Goal: Transaction & Acquisition: Purchase product/service

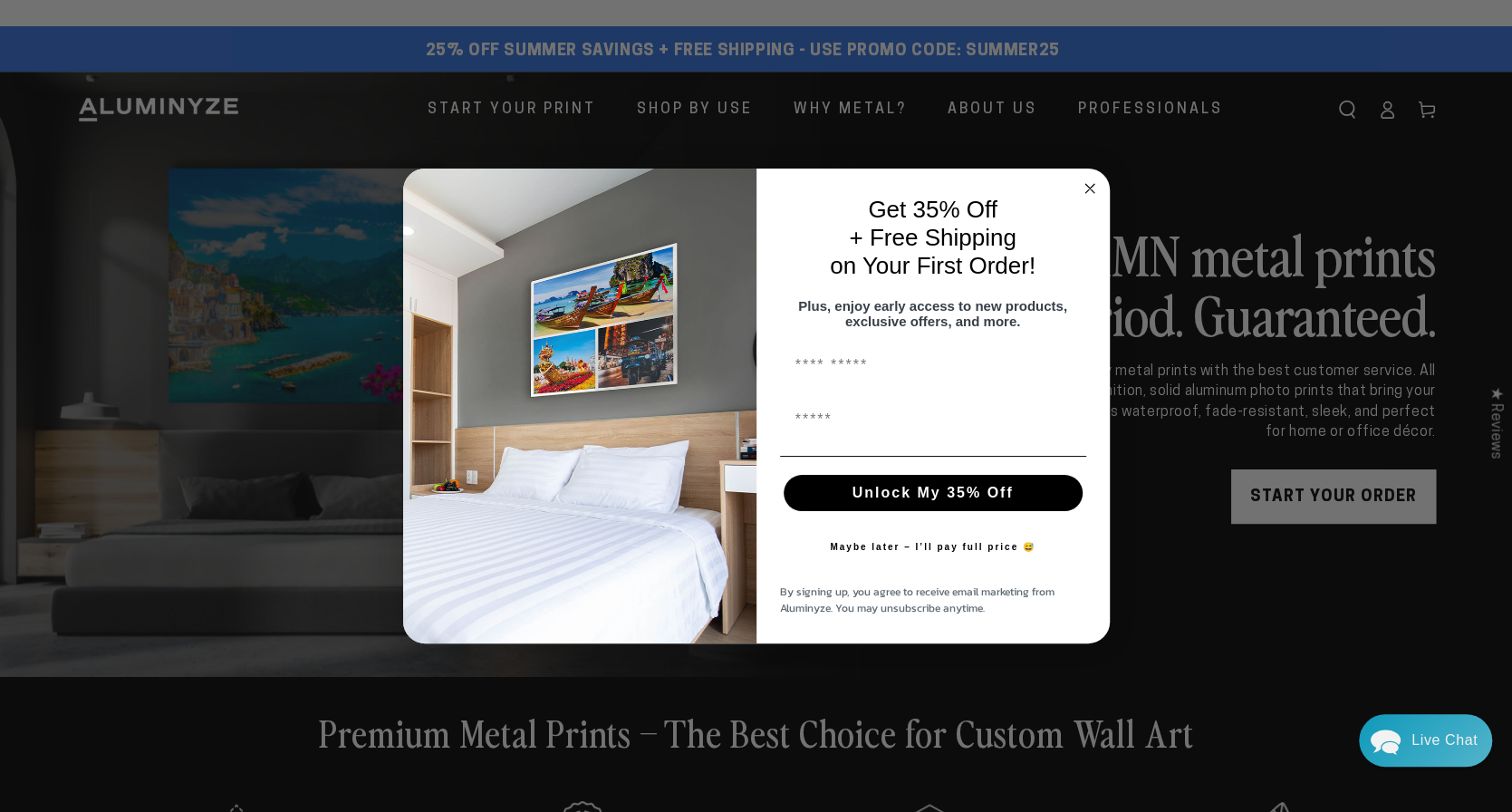
click at [1094, 178] on circle "Close dialog" at bounding box center [1089, 188] width 21 height 21
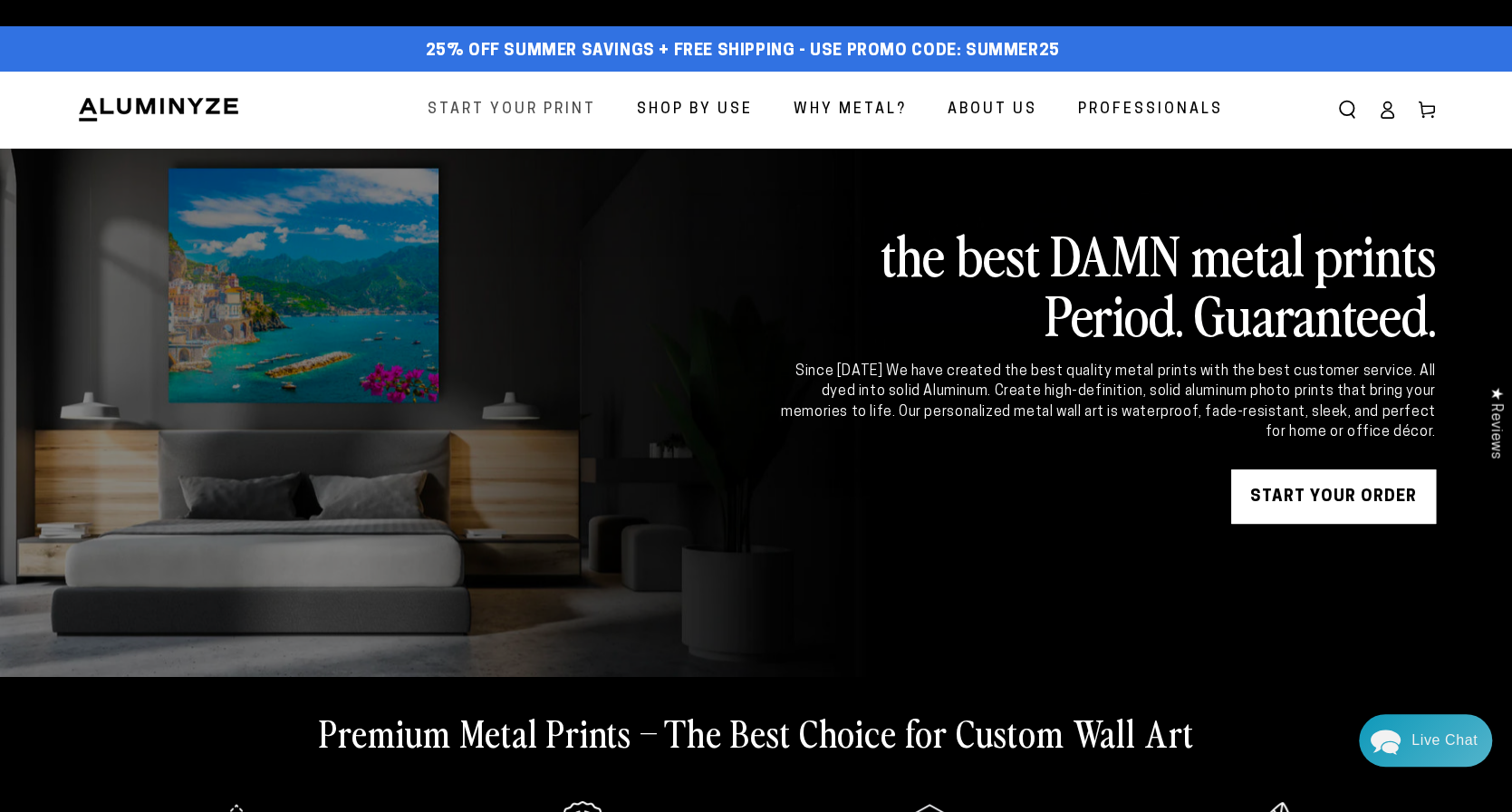
click at [541, 117] on span "Start Your Print" at bounding box center [512, 110] width 169 height 26
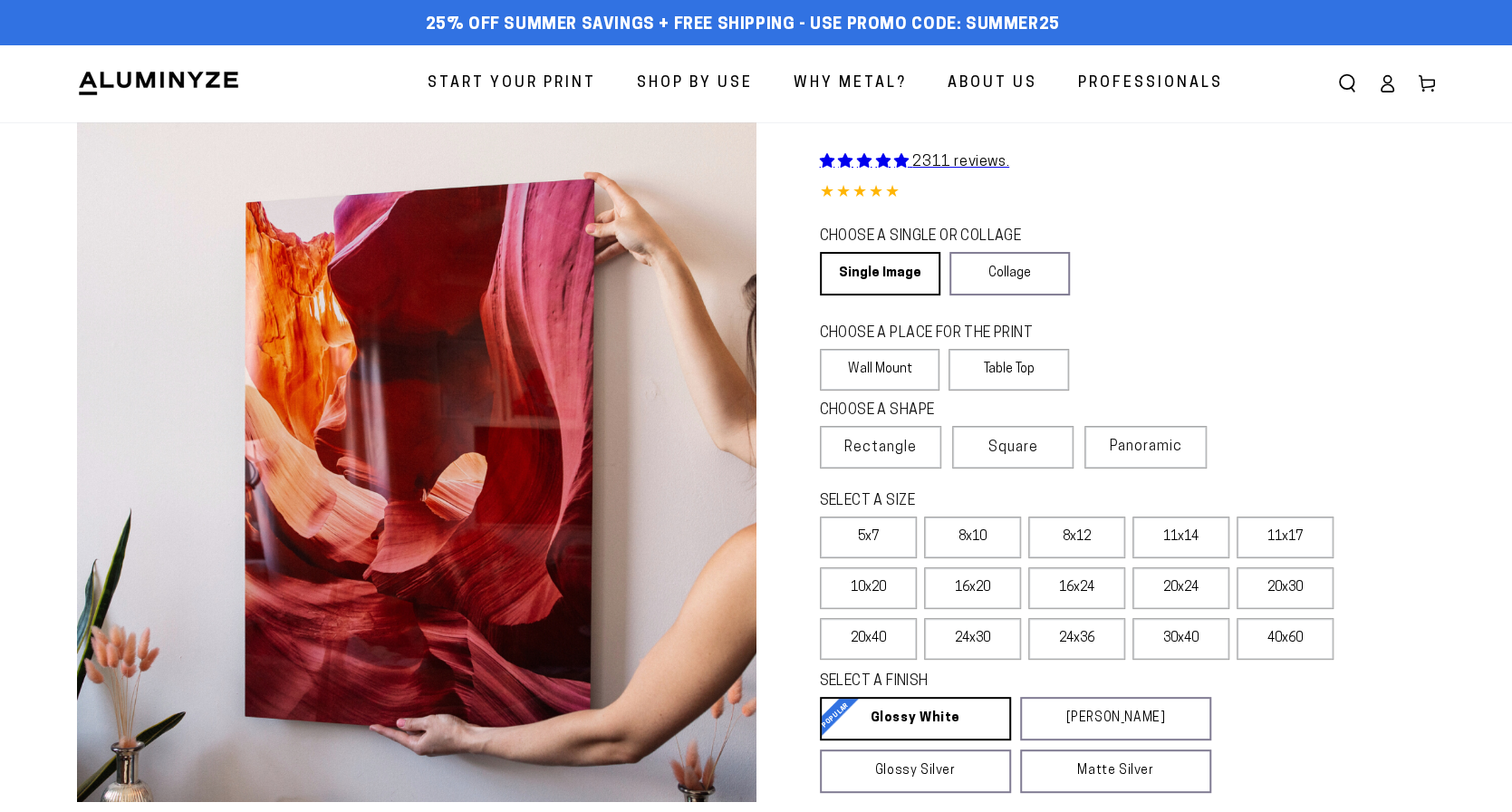
select select "**********"
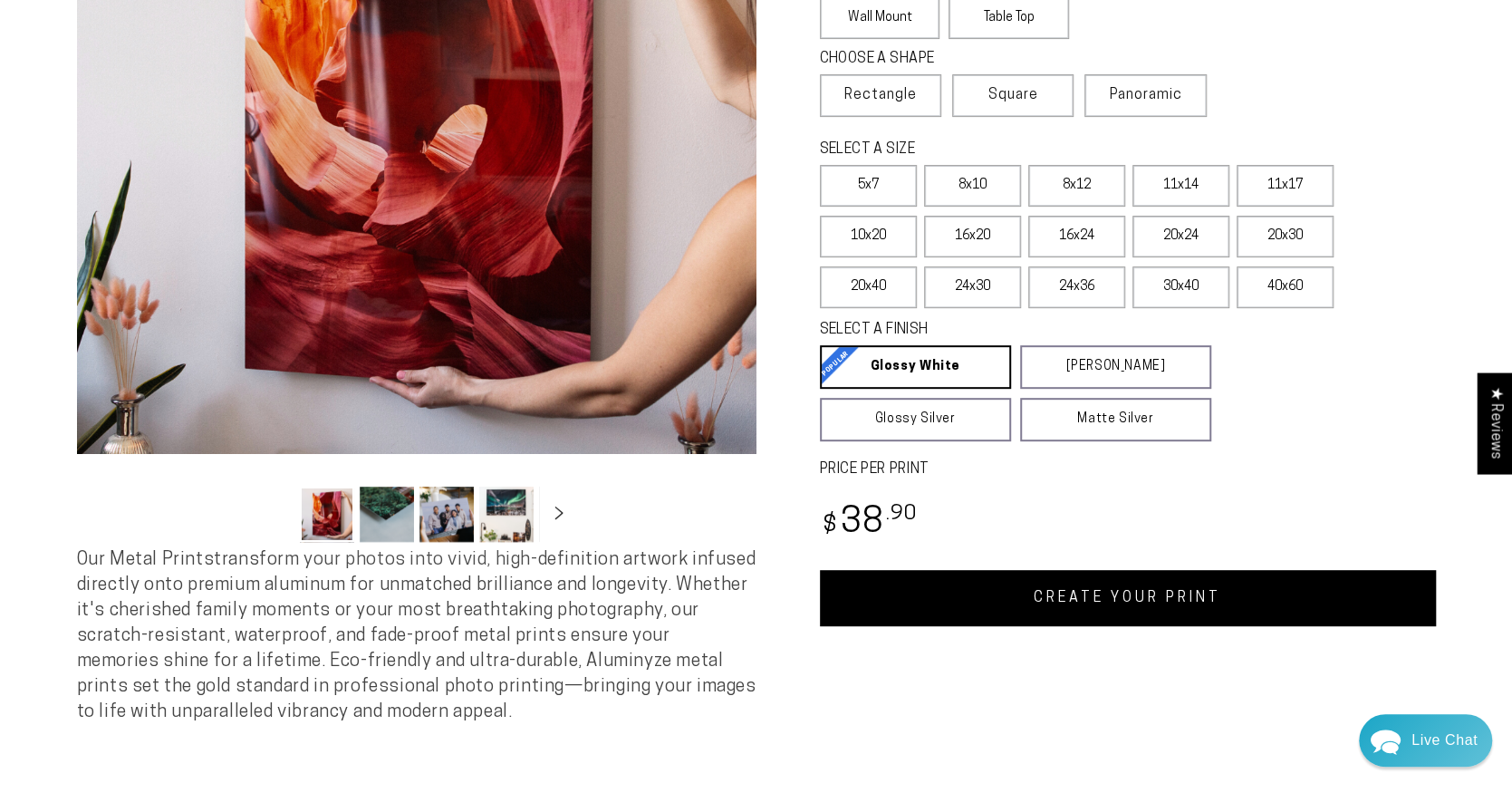
scroll to position [362, 0]
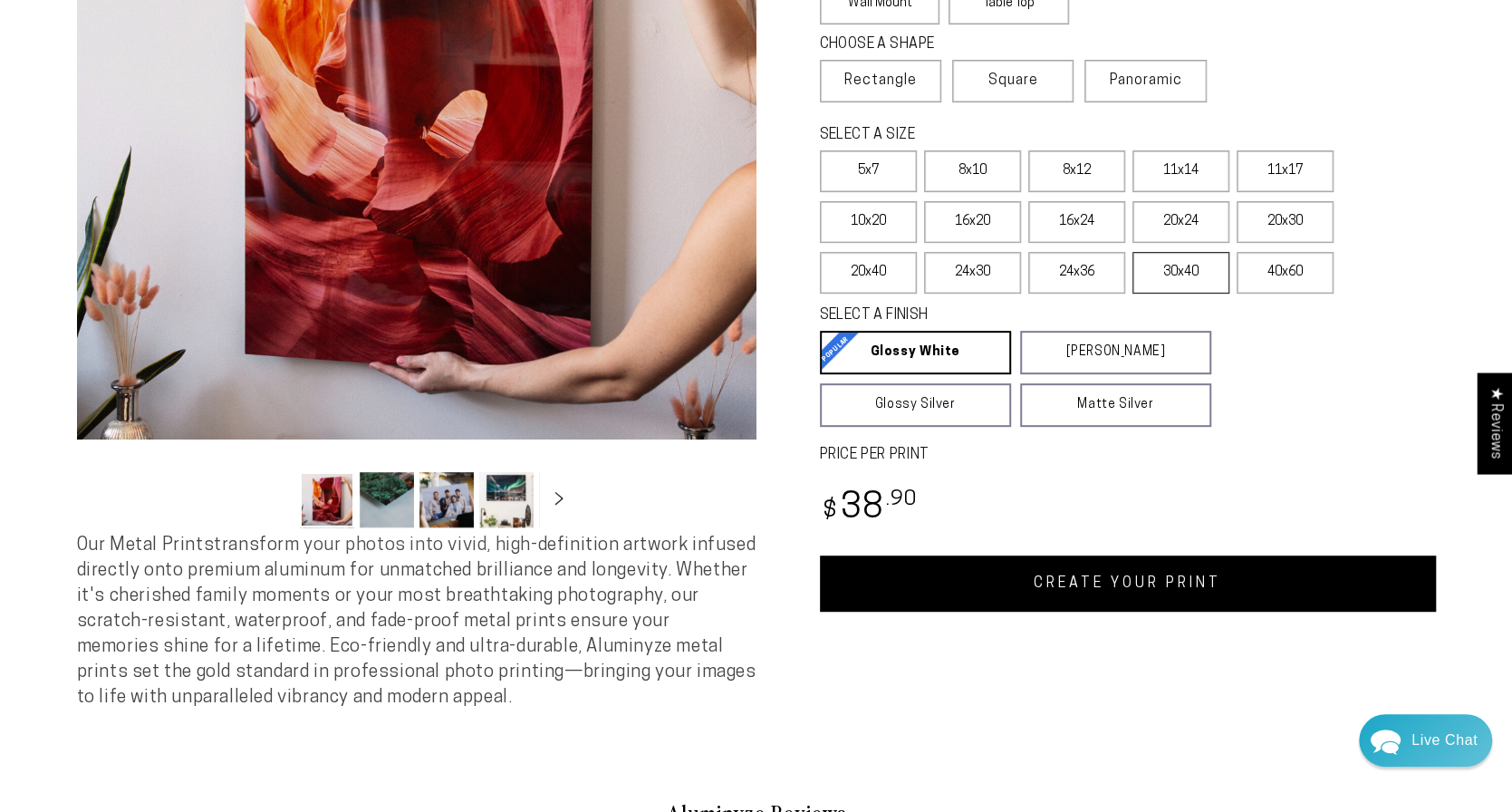
click at [1191, 287] on label "30x40" at bounding box center [1180, 273] width 97 height 41
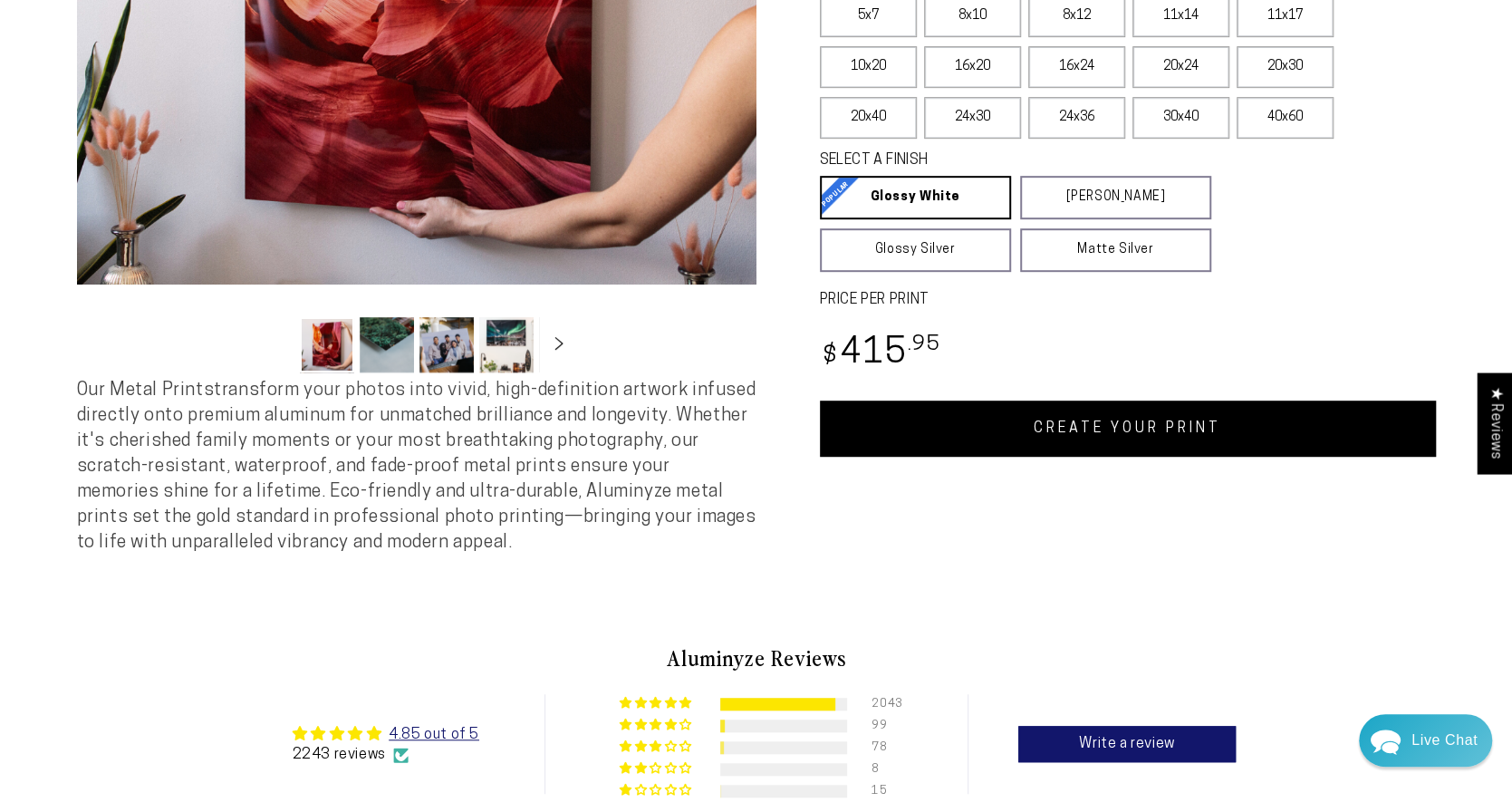
scroll to position [453, 0]
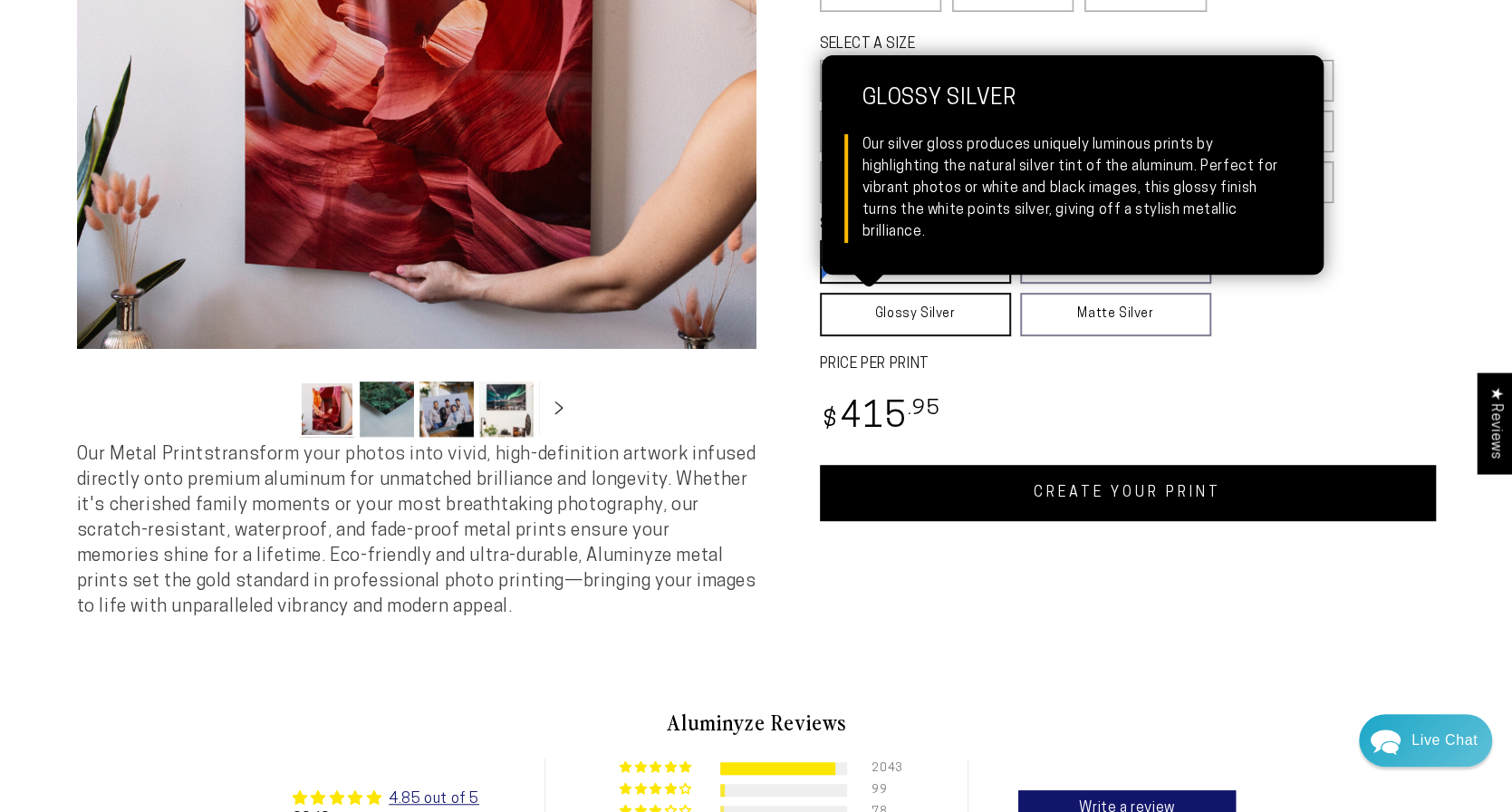
click at [982, 322] on link "Glossy Silver Glossy Silver Our silver gloss produces uniquely luminous prints …" at bounding box center [915, 314] width 191 height 43
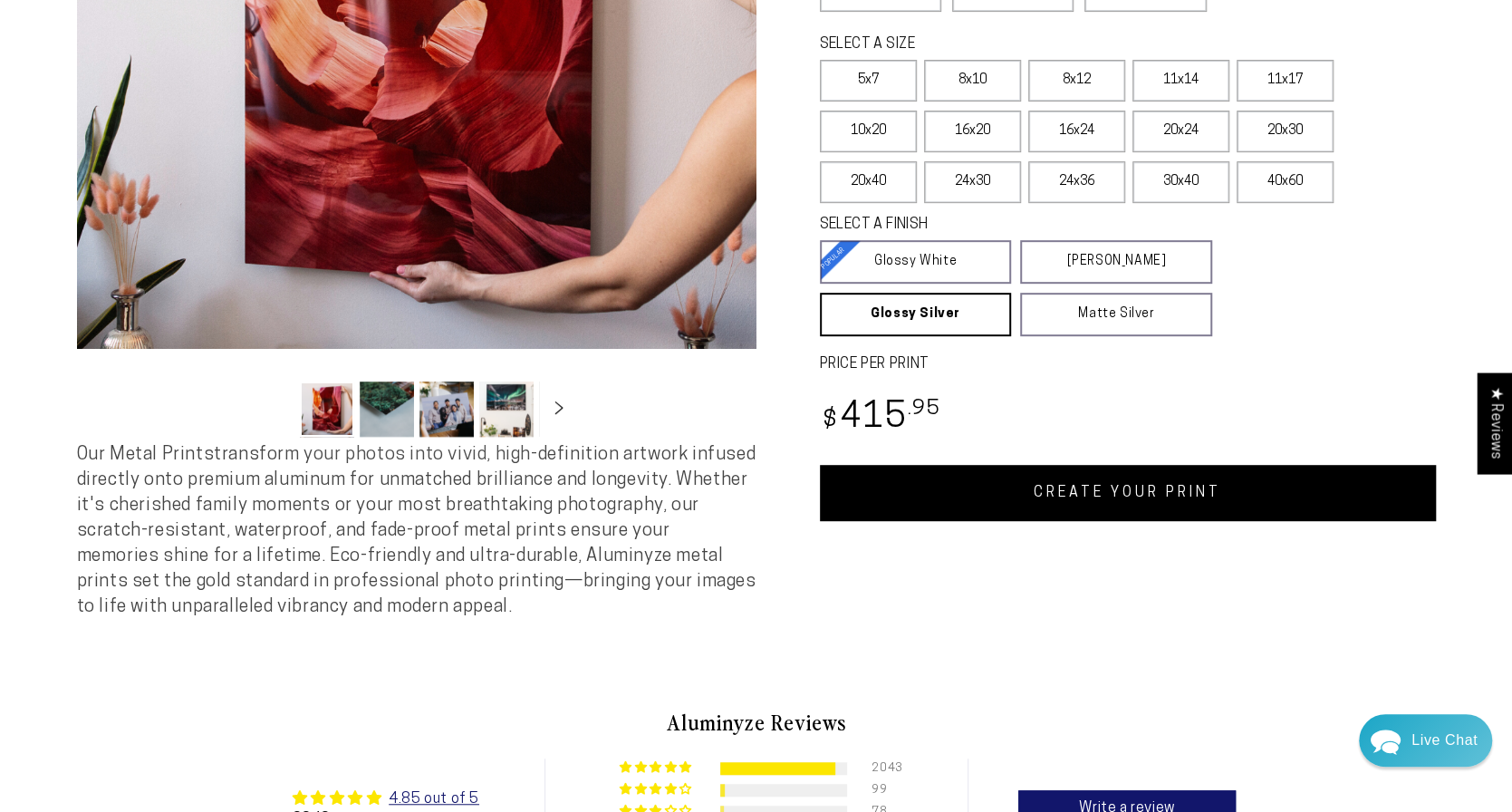
click at [1089, 393] on div "Single Product 2311 reviews. 4.85 / 5.0 (2243) 2243 total reviews CHOOSE A SING…" at bounding box center [1096, 95] width 680 height 851
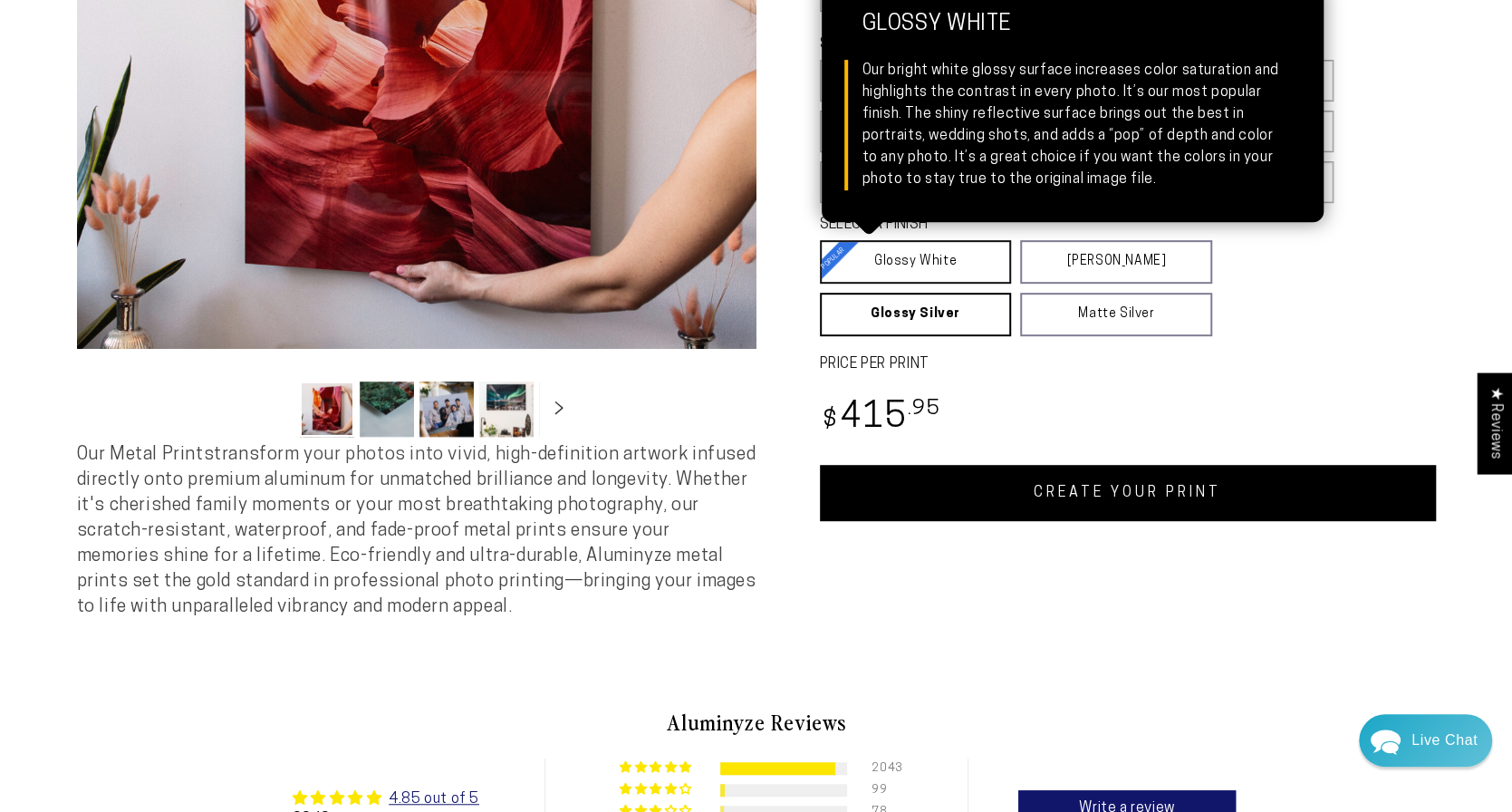
click at [959, 268] on link "Glossy White Glossy White Our bright white glossy surface increases color satur…" at bounding box center [915, 262] width 192 height 43
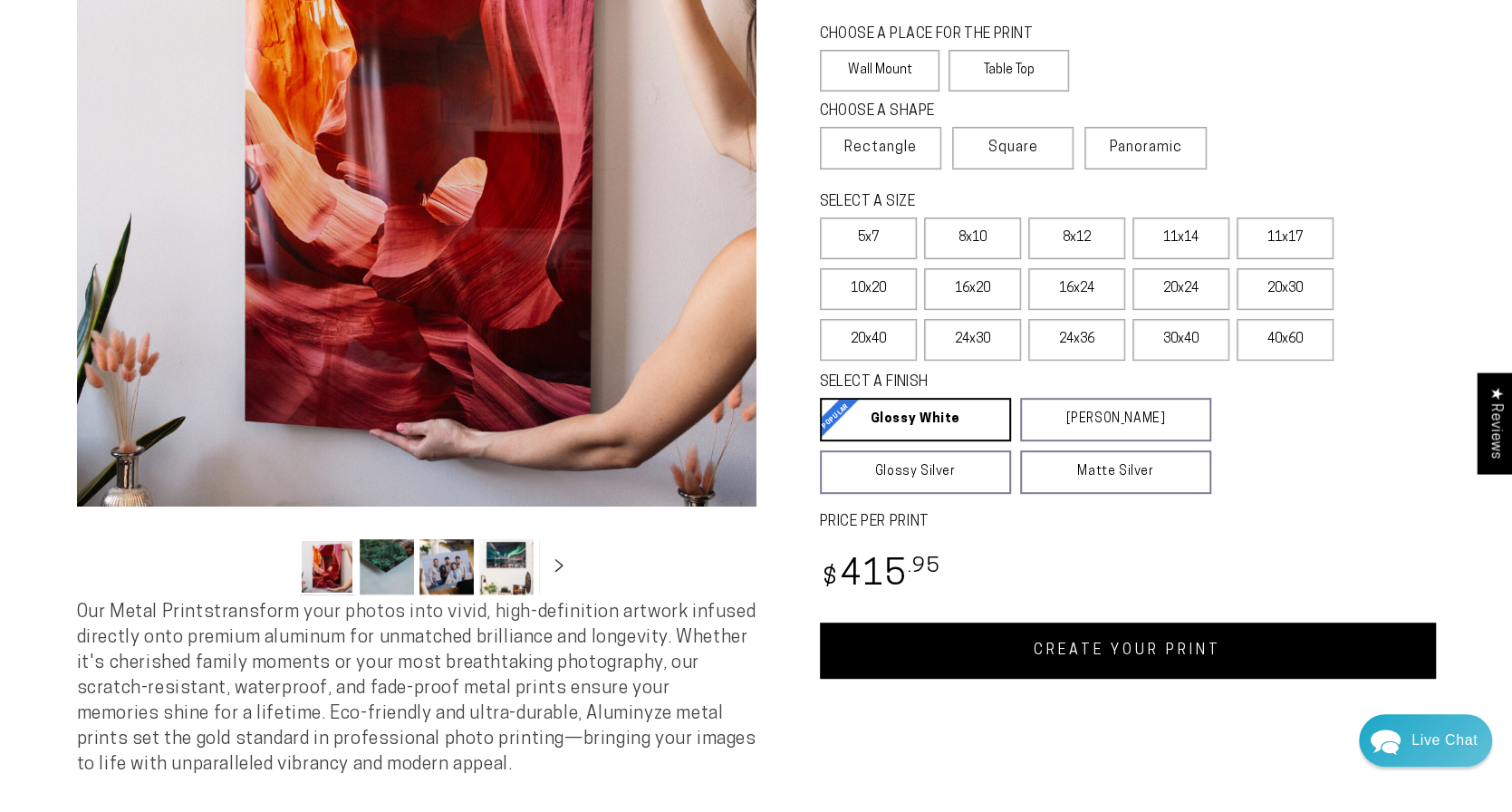
scroll to position [362, 0]
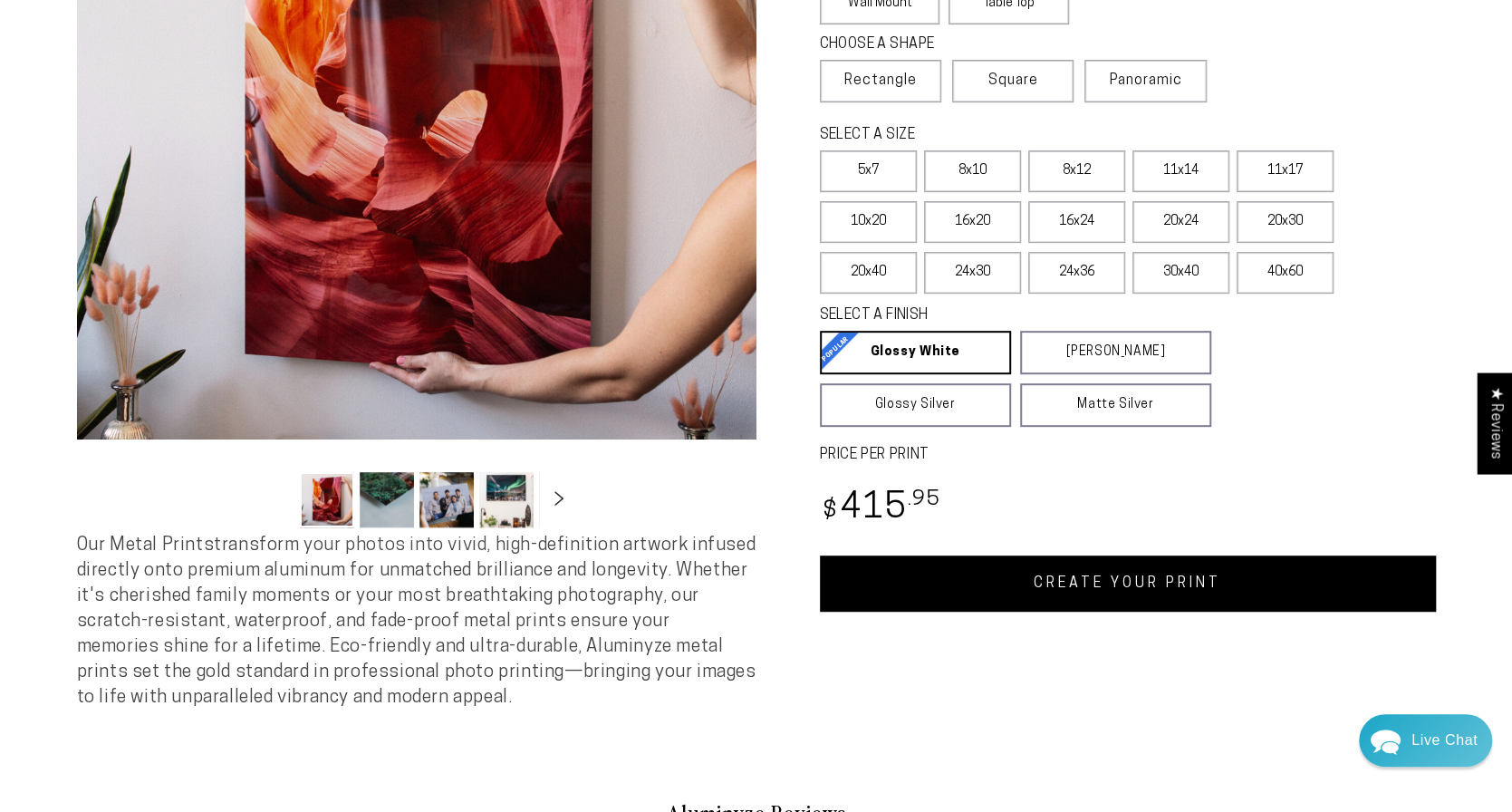
click at [556, 504] on icon "Slide right" at bounding box center [559, 498] width 26 height 13
click at [354, 496] on button "Load image 4 in gallery view" at bounding box center [331, 499] width 54 height 55
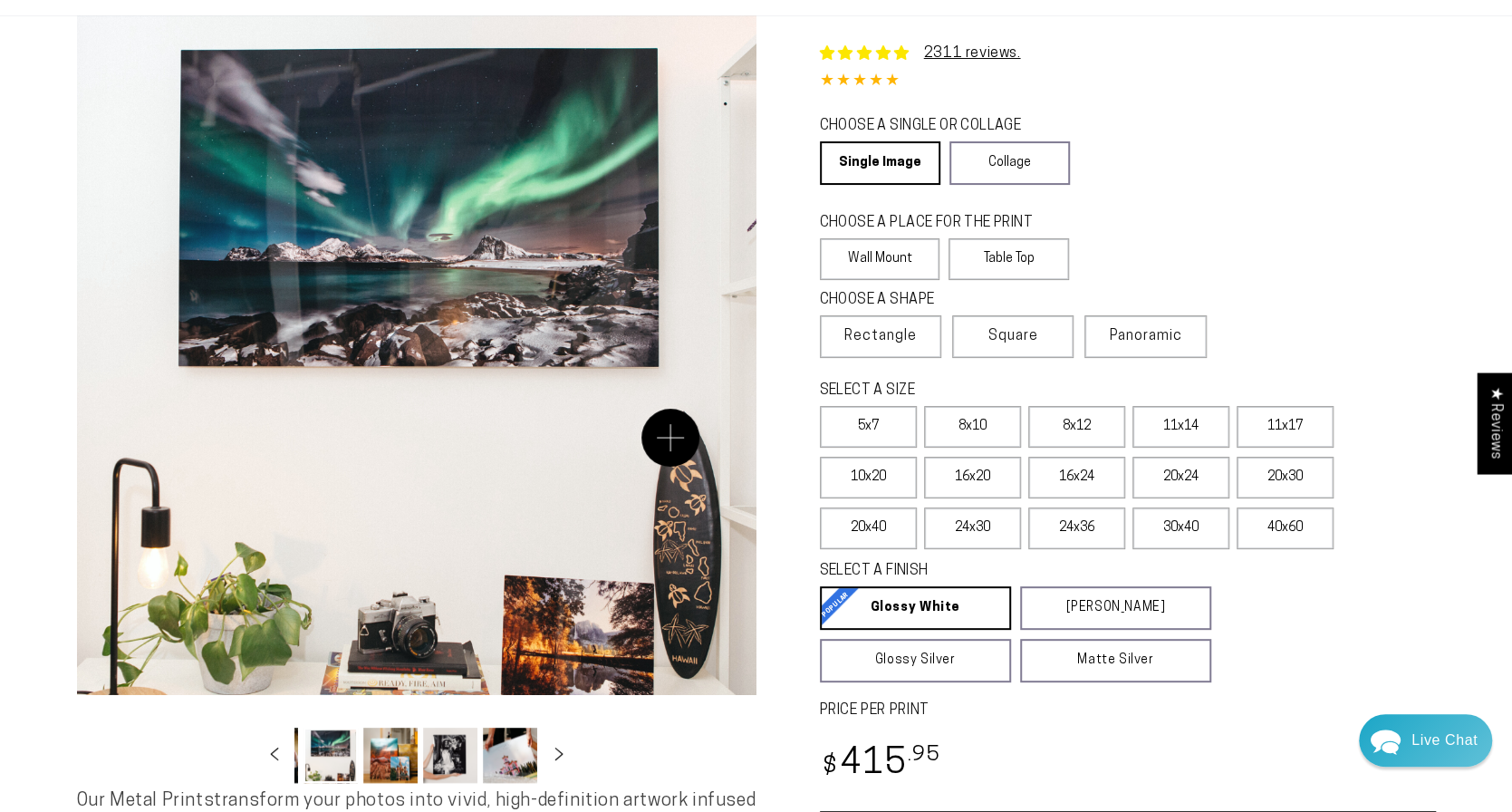
scroll to position [91, 0]
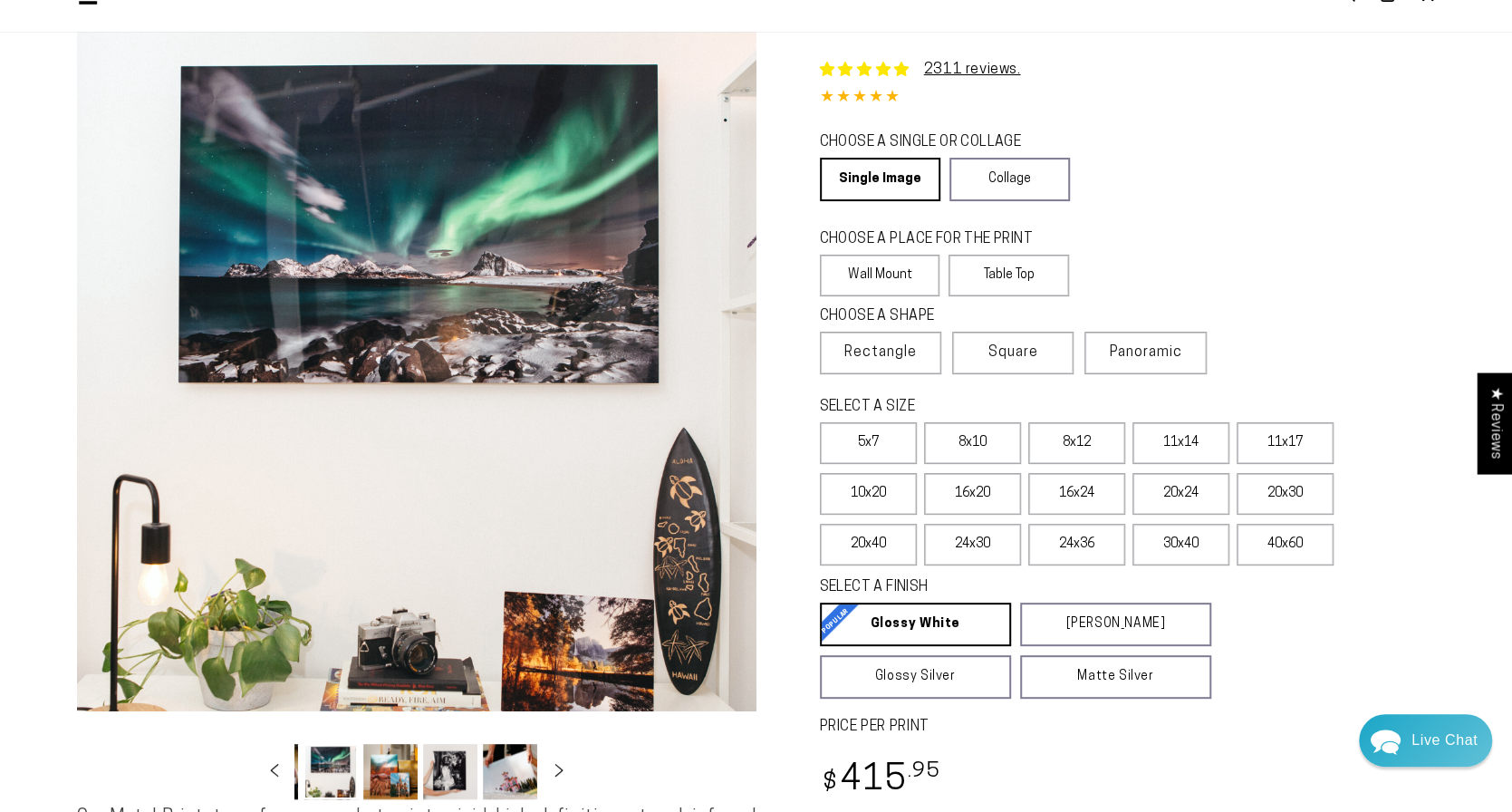
click at [391, 776] on button "Load image 5 in gallery view" at bounding box center [390, 771] width 54 height 55
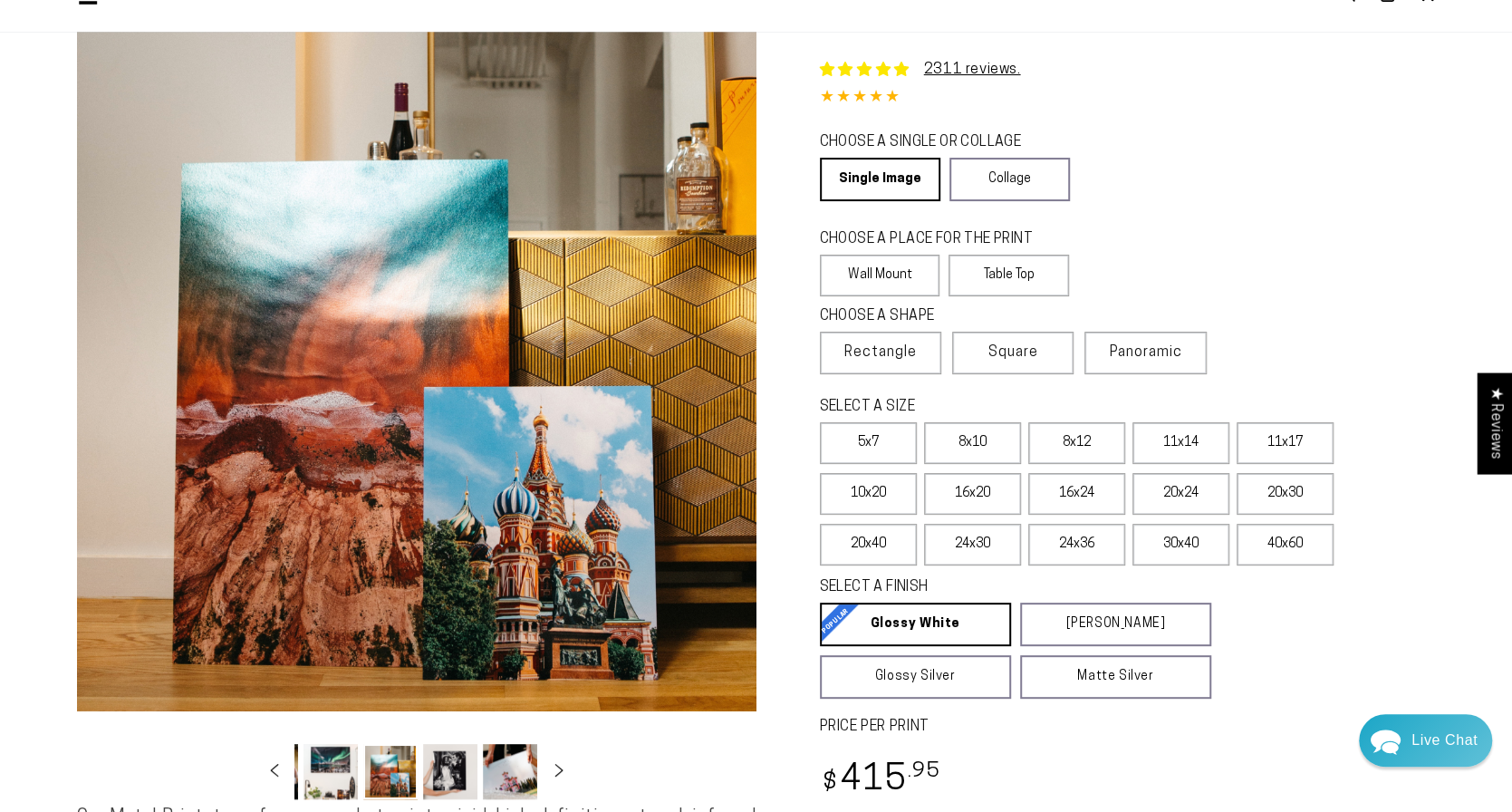
click at [432, 775] on button "Load image 6 in gallery view" at bounding box center [450, 771] width 54 height 55
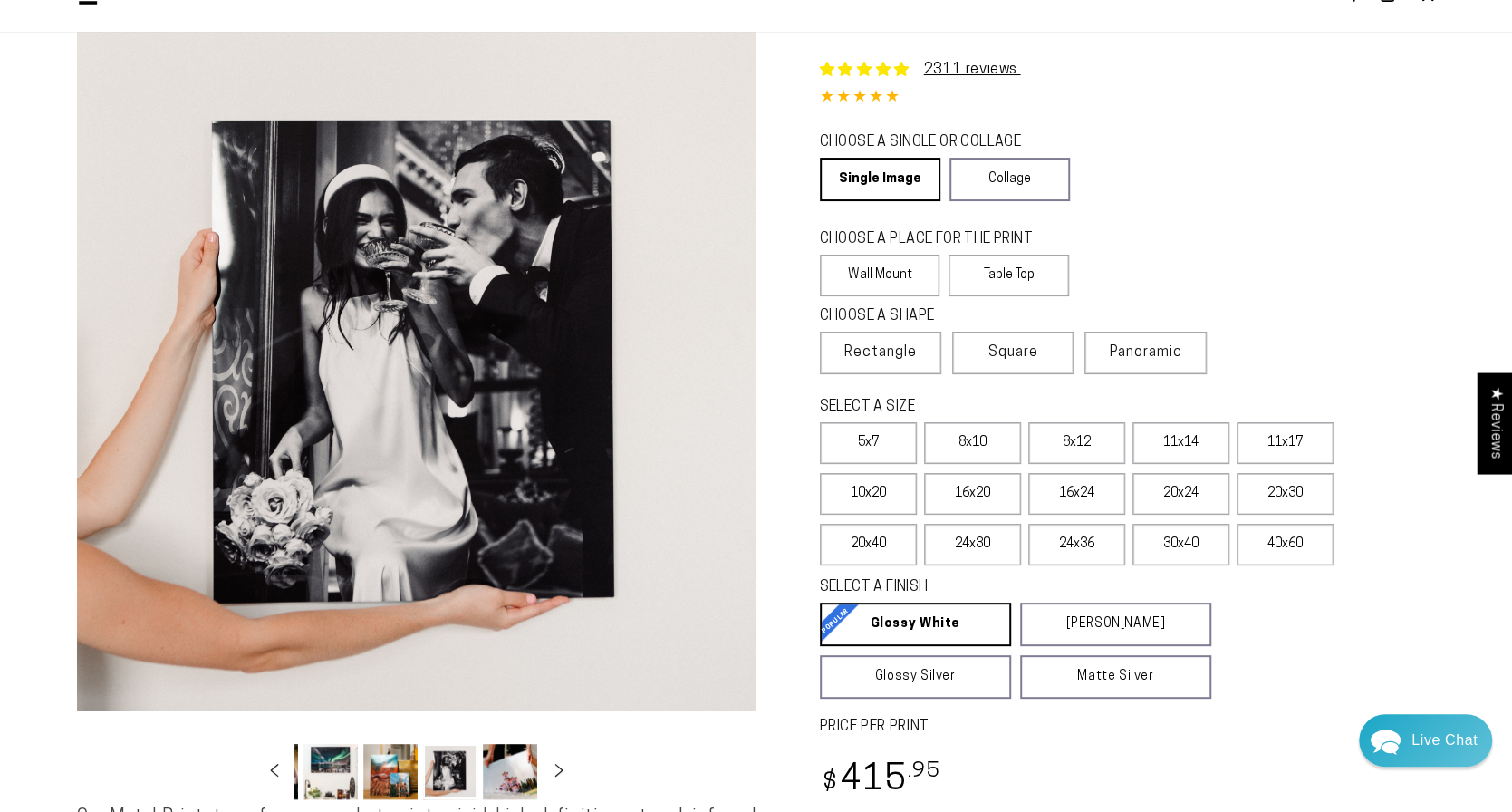
click at [503, 774] on button "Load image 7 in gallery view" at bounding box center [510, 771] width 54 height 55
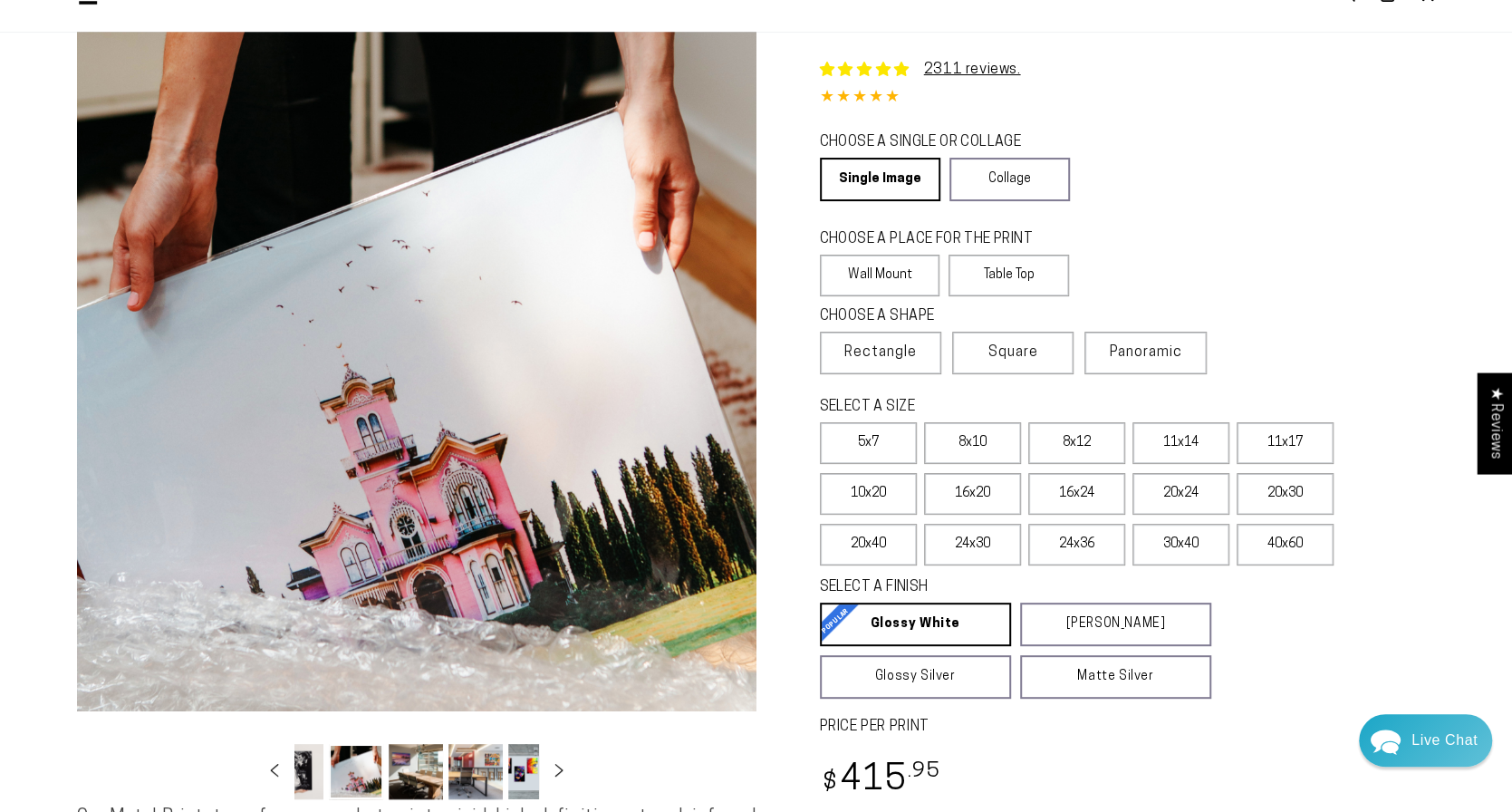
scroll to position [0, 355]
click at [559, 772] on icon "Slide right" at bounding box center [559, 770] width 9 height 13
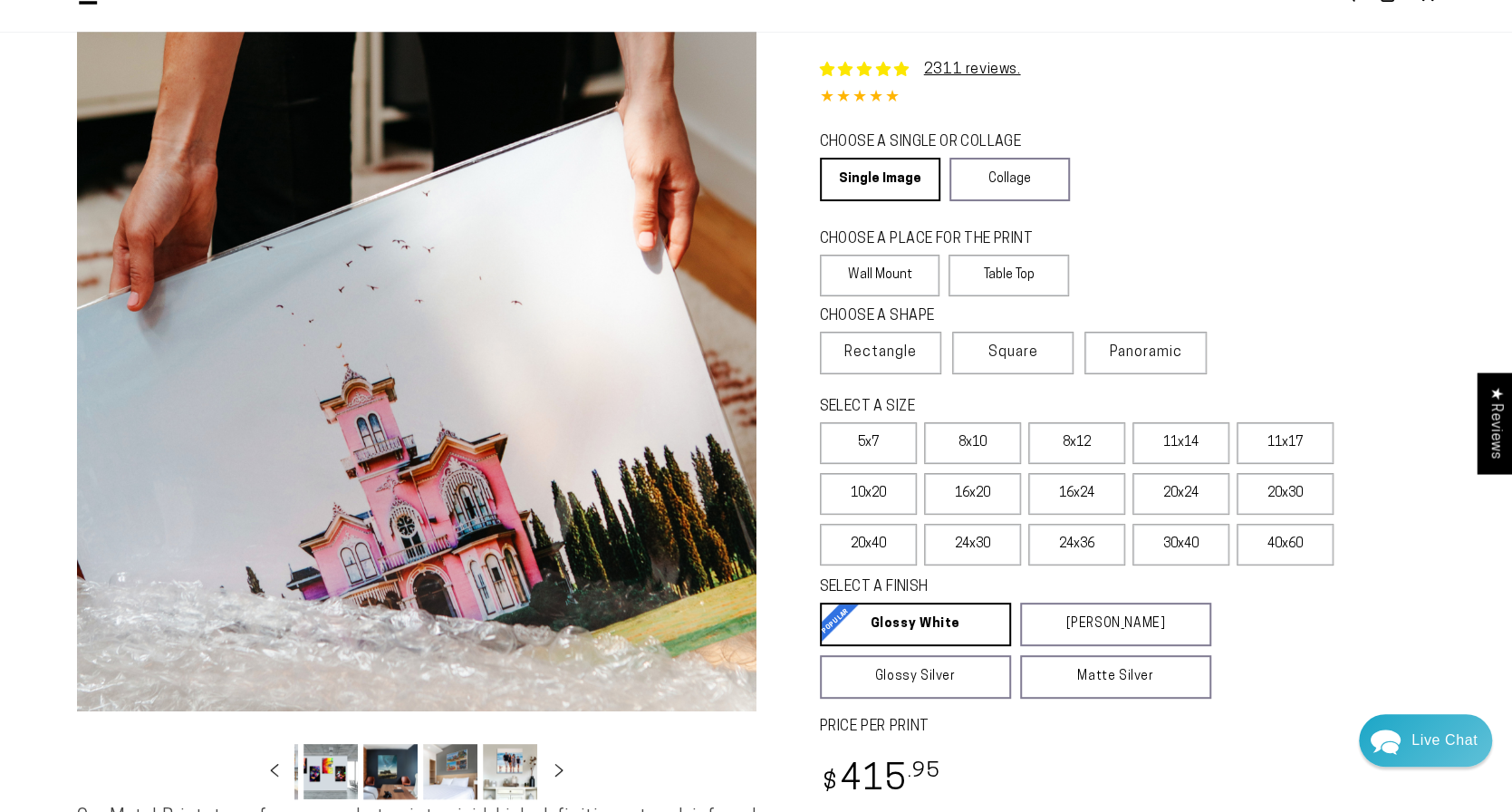
click at [350, 773] on button "Load image 10 in gallery view" at bounding box center [331, 771] width 54 height 55
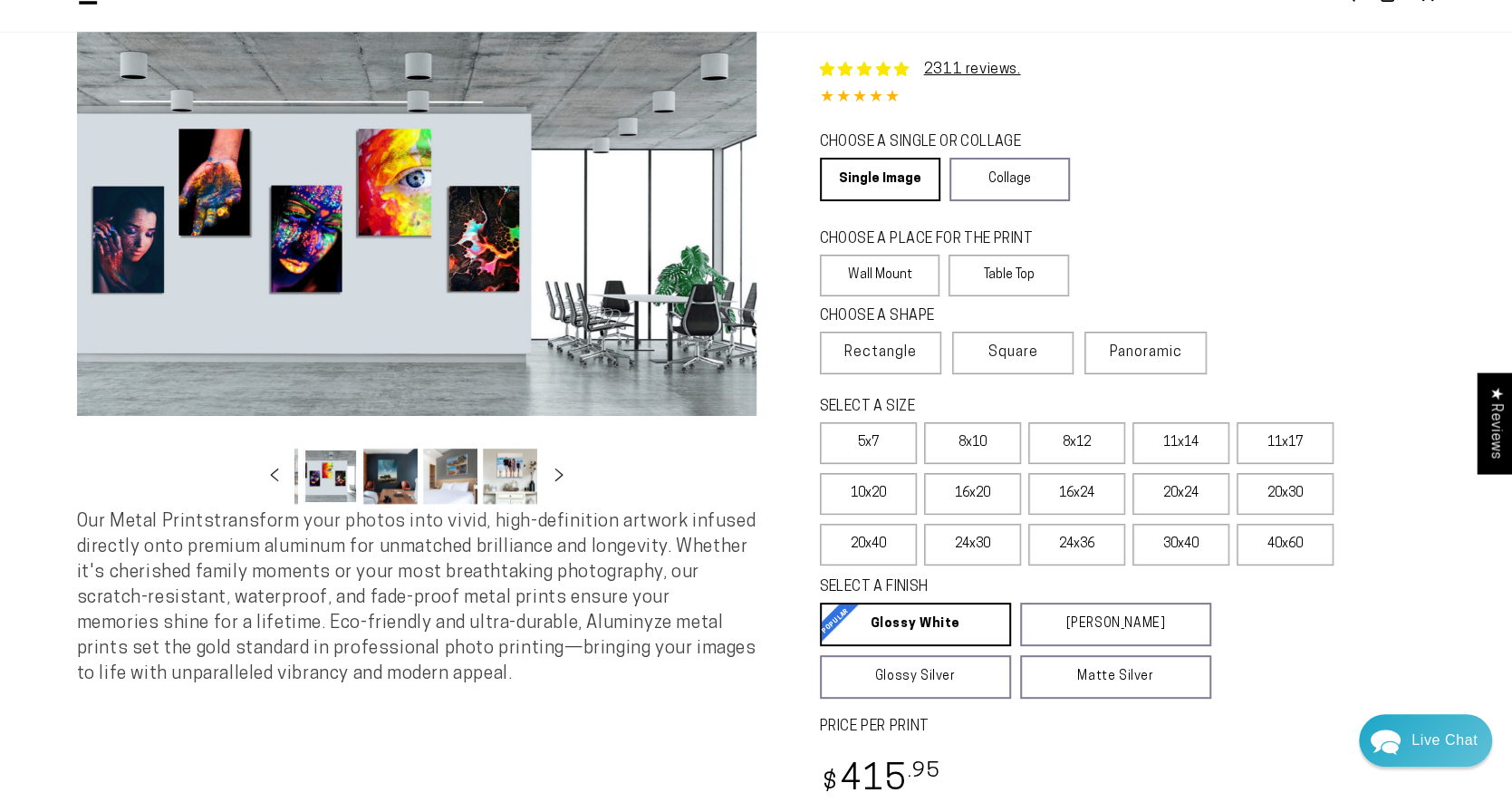
click at [395, 491] on button "Load image 11 in gallery view" at bounding box center [390, 475] width 54 height 55
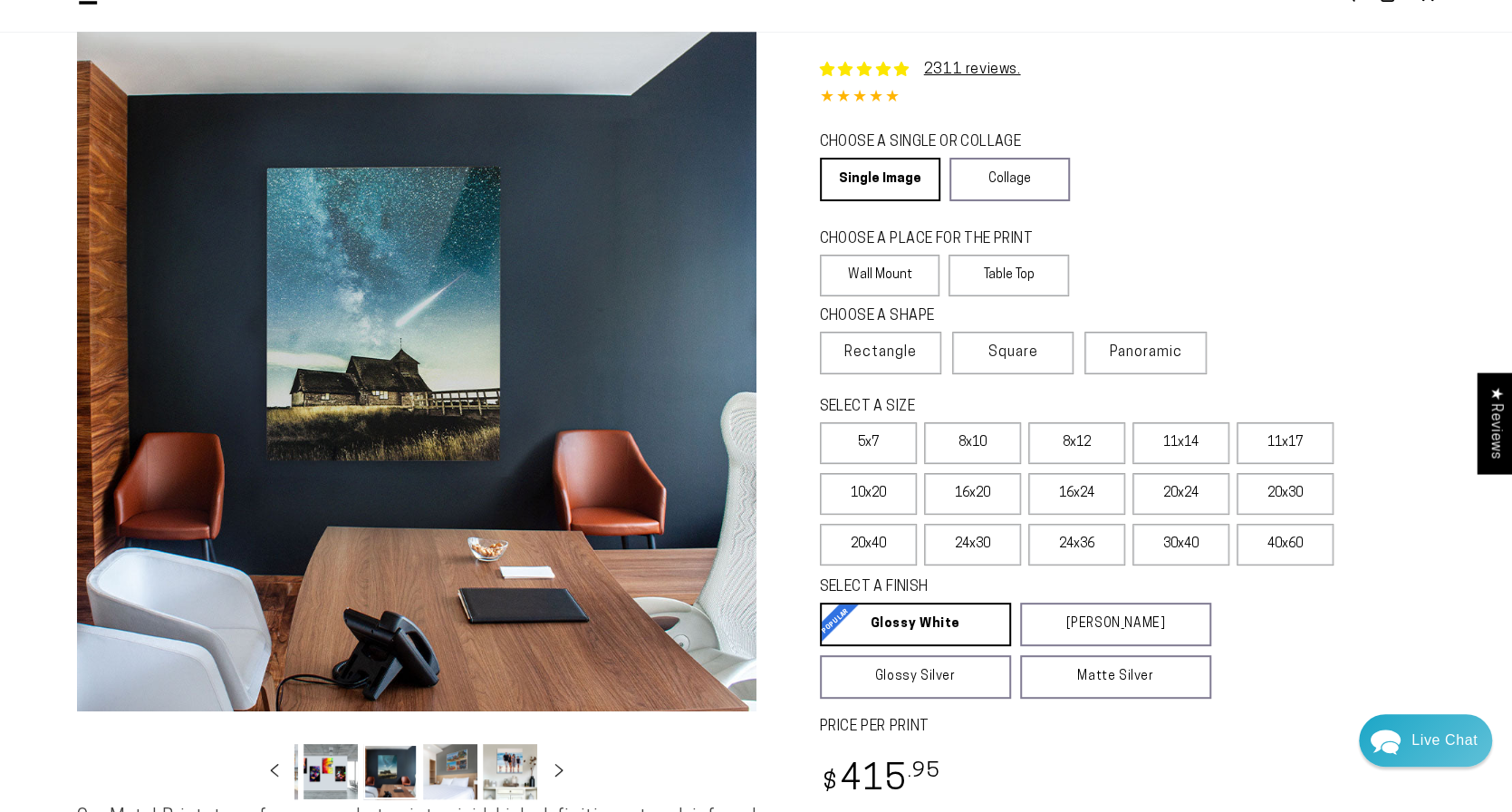
click at [446, 765] on button "Load image 12 in gallery view" at bounding box center [450, 771] width 54 height 55
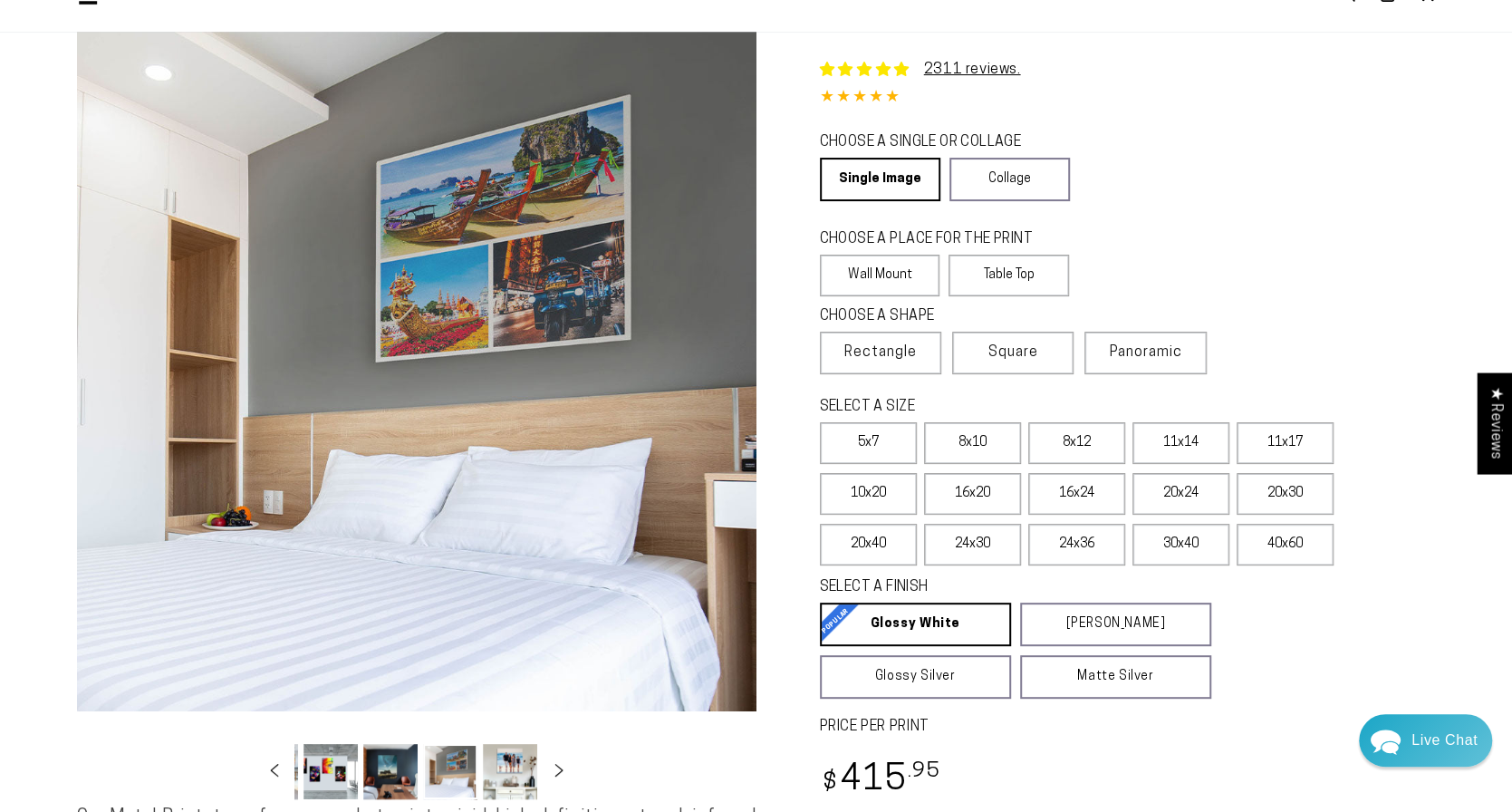
click at [505, 768] on button "Load image 13 in gallery view" at bounding box center [510, 771] width 54 height 55
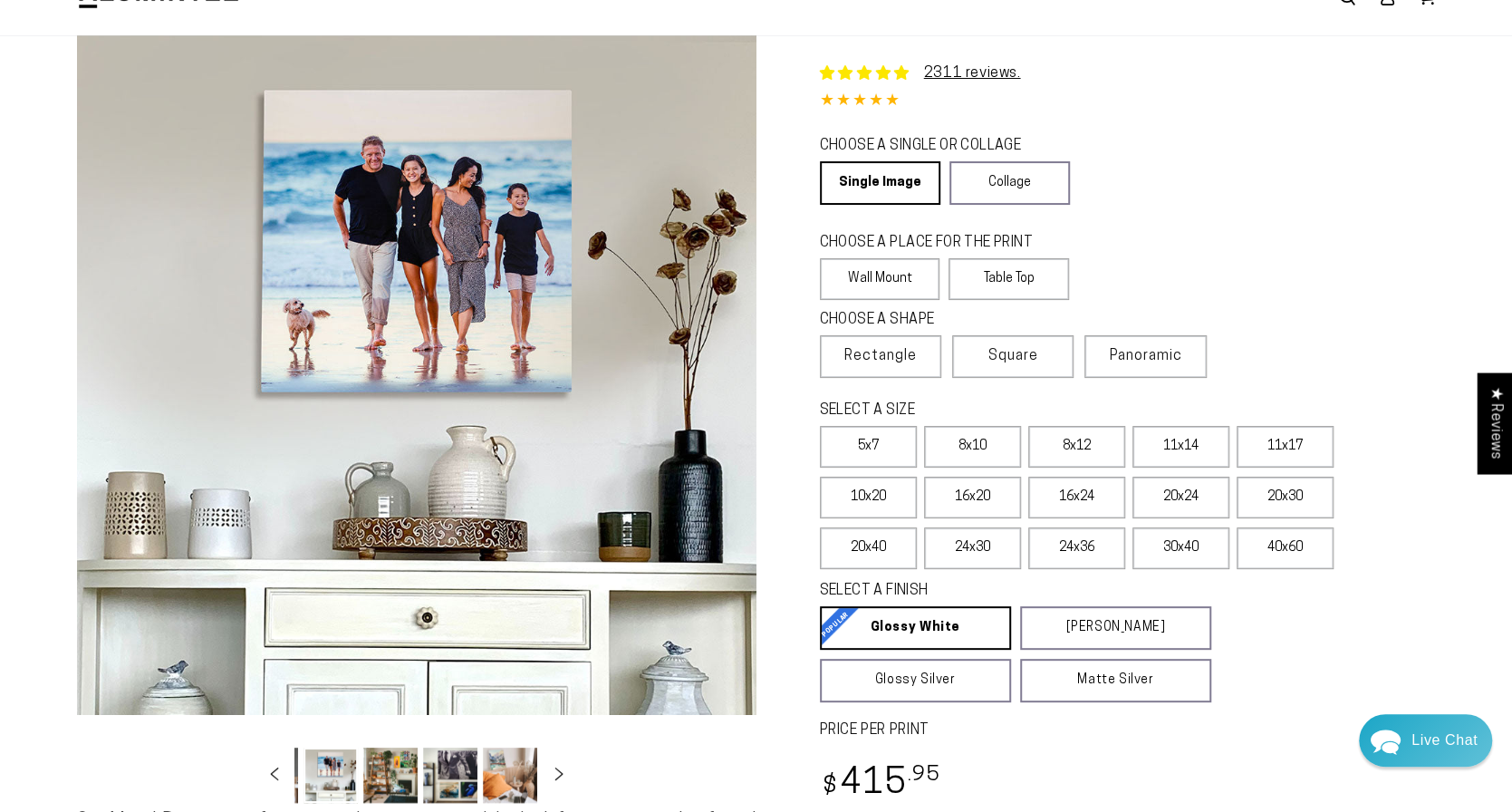
scroll to position [0, 0]
